Goal: Register for event/course

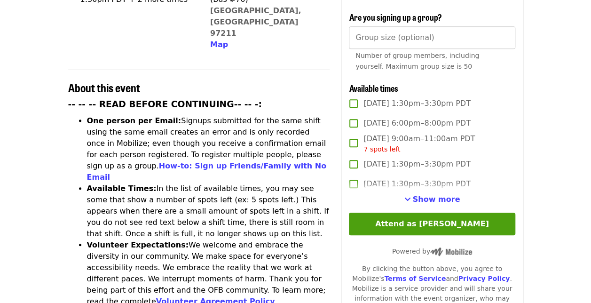
scroll to position [305, 0]
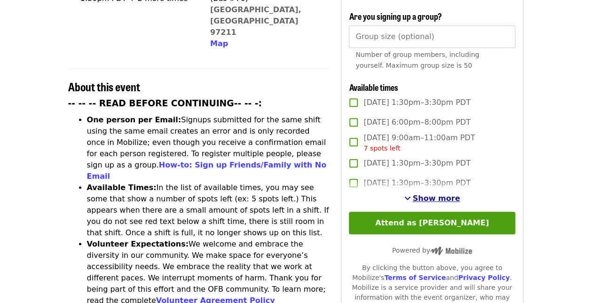
click at [441, 195] on span "Show more" at bounding box center [436, 198] width 47 height 9
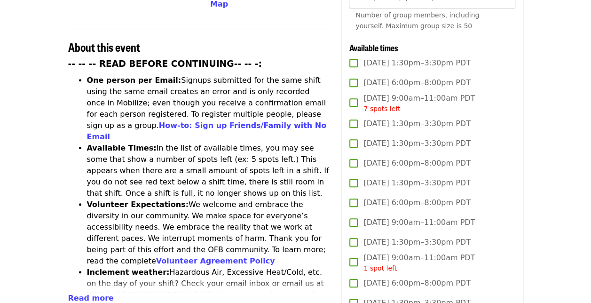
scroll to position [347, 0]
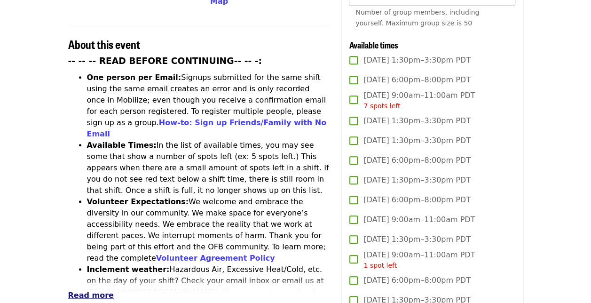
click at [77, 291] on span "Read more" at bounding box center [91, 295] width 46 height 9
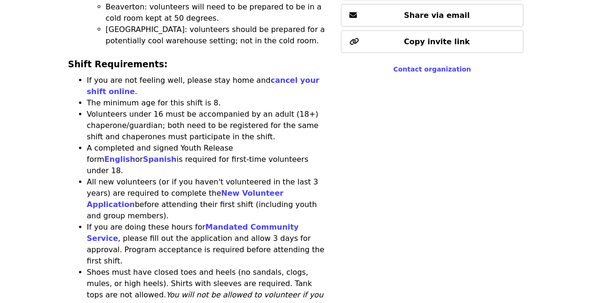
scroll to position [1027, 0]
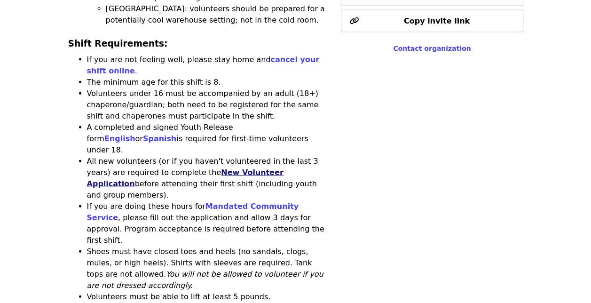
click at [246, 168] on link "New Volunteer Application" at bounding box center [185, 178] width 197 height 20
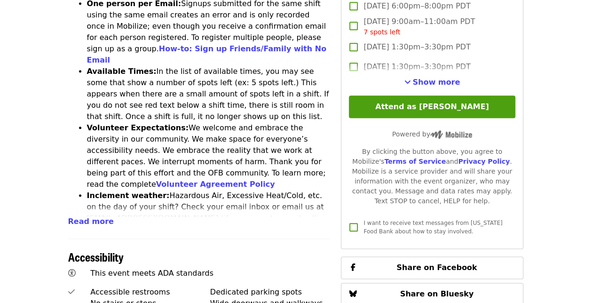
scroll to position [423, 0]
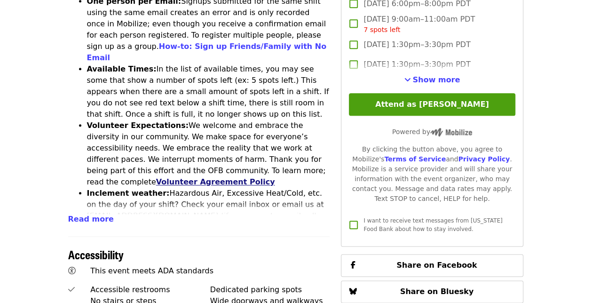
click at [275, 177] on link "Volunteer Agreement Policy" at bounding box center [215, 181] width 119 height 9
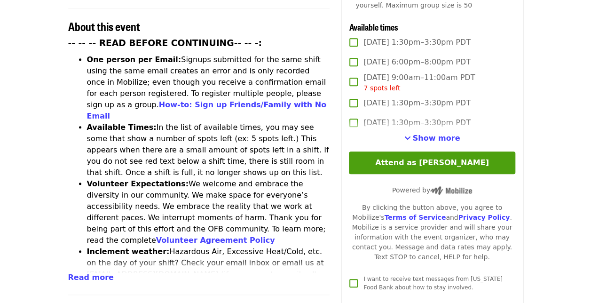
scroll to position [376, 0]
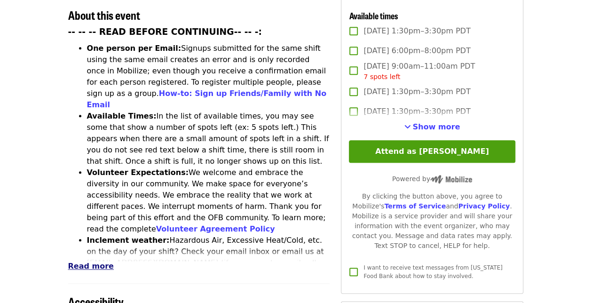
click at [82, 261] on span "Read more" at bounding box center [91, 265] width 46 height 9
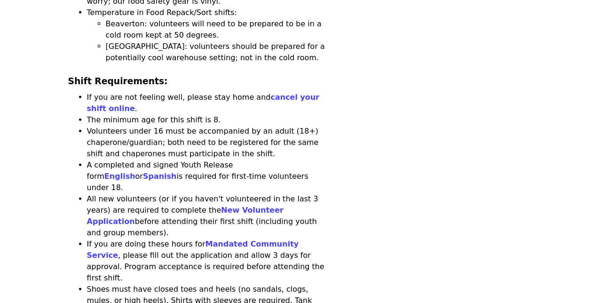
scroll to position [981, 0]
